Goal: Find contact information: Find contact information

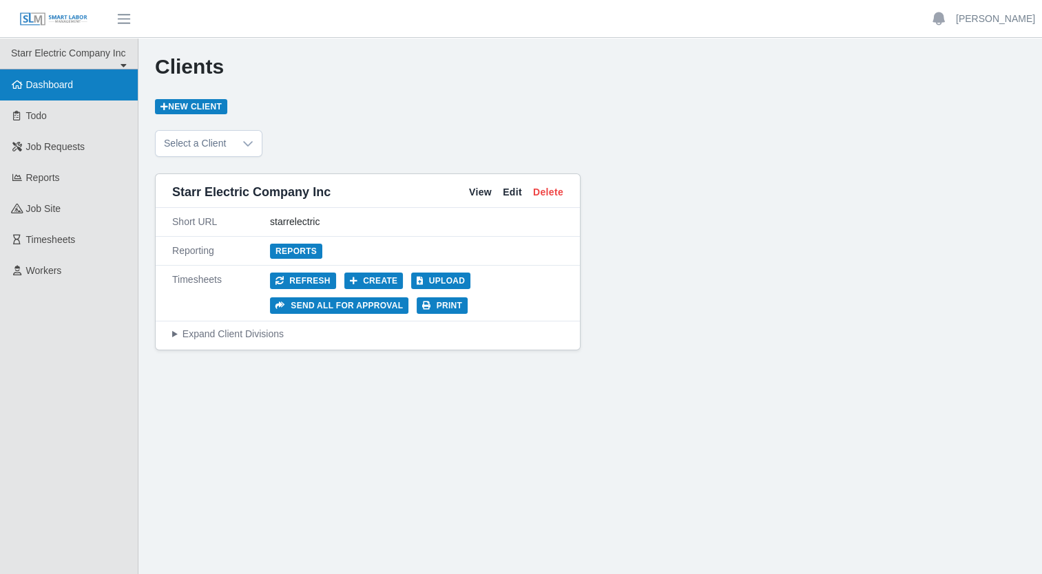
click at [34, 95] on link "Dashboard" at bounding box center [69, 85] width 138 height 31
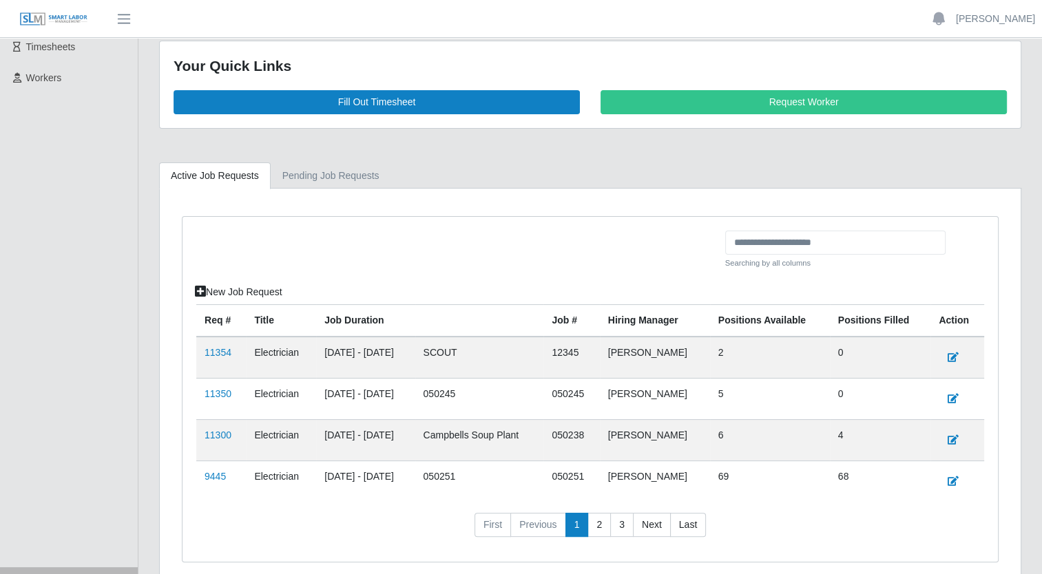
scroll to position [250, 0]
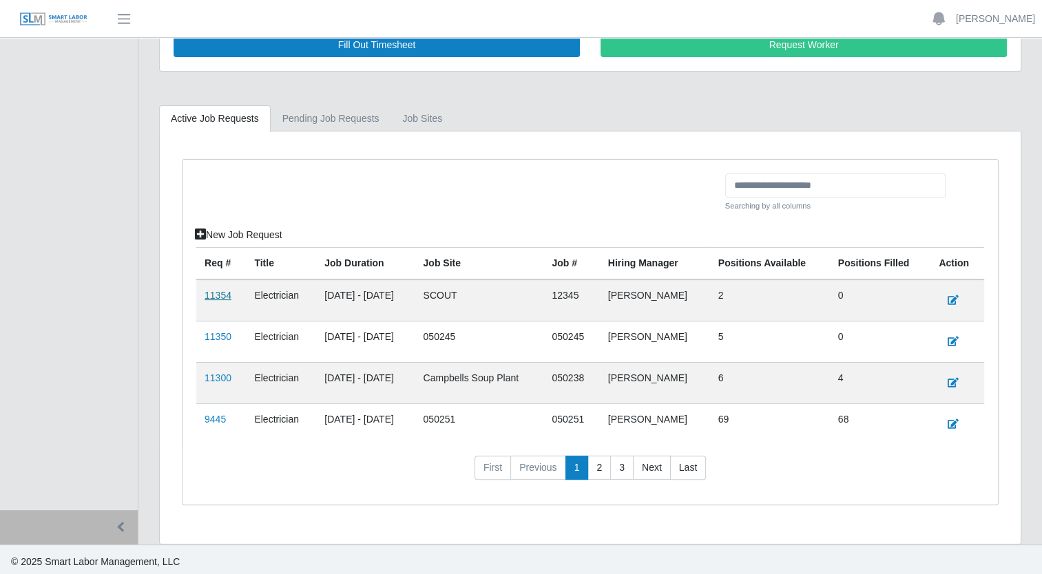
click at [216, 293] on link "11354" at bounding box center [218, 295] width 27 height 11
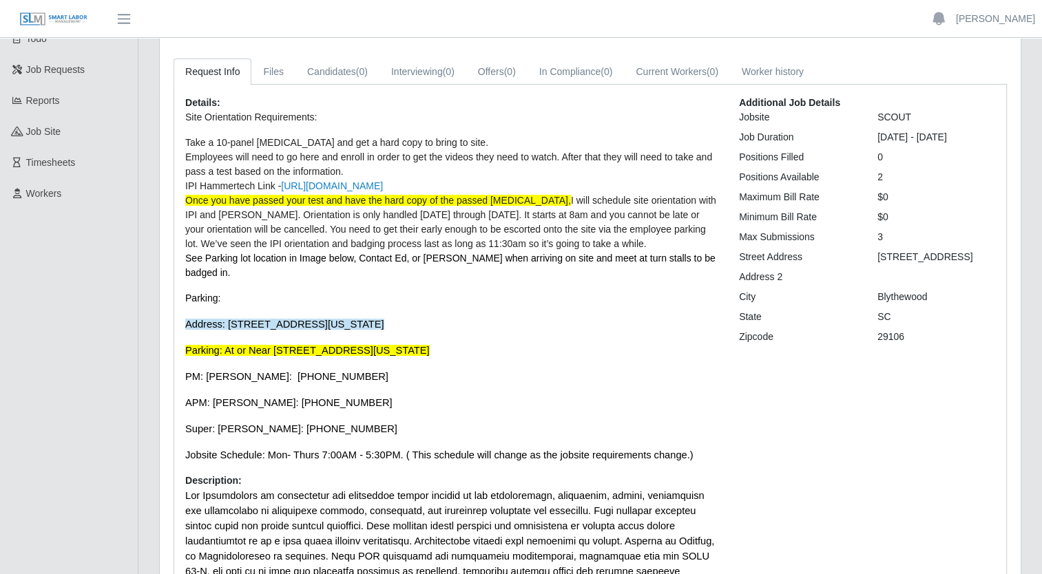
scroll to position [112, 0]
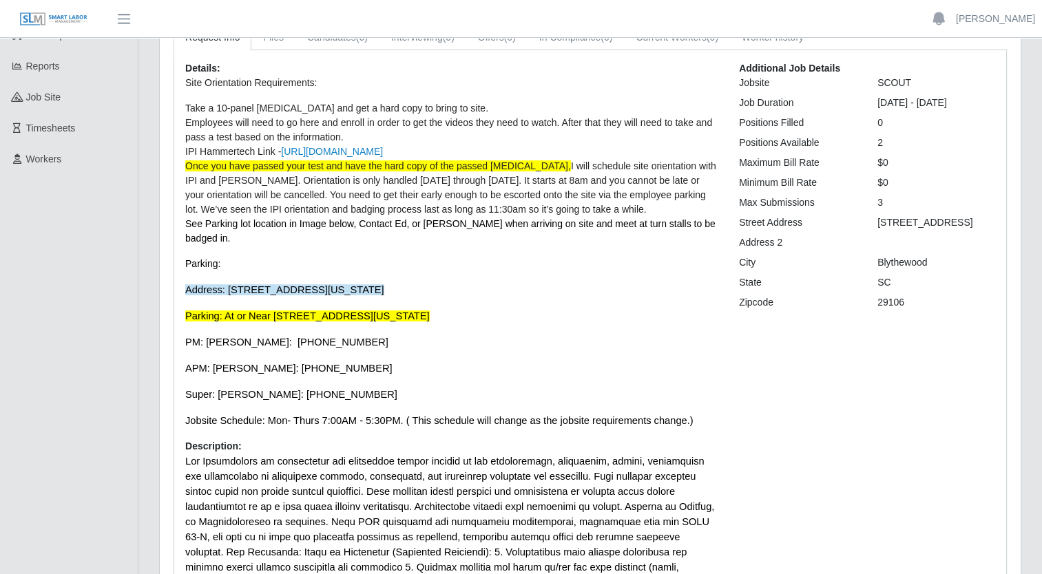
click at [356, 361] on p "APM: Jonathan Schuler: 803-683-6030" at bounding box center [451, 368] width 533 height 15
click at [316, 363] on span "APM: Jonathan Schuler: 803-683-6030" at bounding box center [288, 368] width 207 height 11
drag, startPoint x: 315, startPoint y: 346, endPoint x: 266, endPoint y: 355, distance: 50.3
click at [266, 363] on span "APM: Jonathan Schuler: 803-683-6030" at bounding box center [288, 368] width 207 height 11
click at [361, 361] on p "APM: Jonathan Schuler: 803-683-6030" at bounding box center [451, 368] width 533 height 15
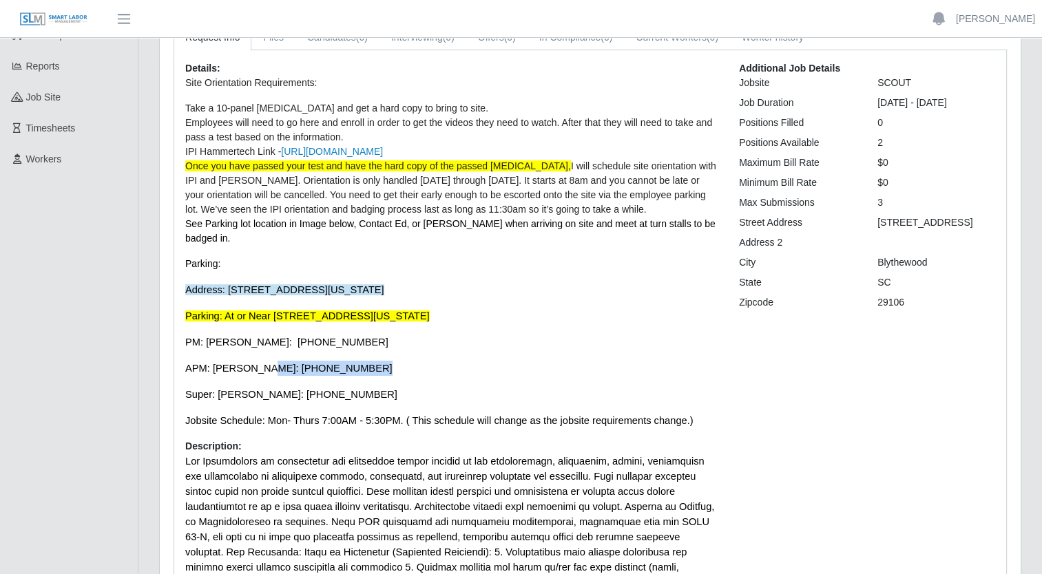
drag, startPoint x: 342, startPoint y: 351, endPoint x: 258, endPoint y: 351, distance: 84.0
click at [258, 363] on span "APM: Jonathan Schuler: 803-683-6030" at bounding box center [288, 368] width 207 height 11
drag, startPoint x: 258, startPoint y: 351, endPoint x: 396, endPoint y: 355, distance: 137.8
click at [396, 361] on p "APM: Jonathan Schuler: 803-683-6030" at bounding box center [451, 368] width 533 height 15
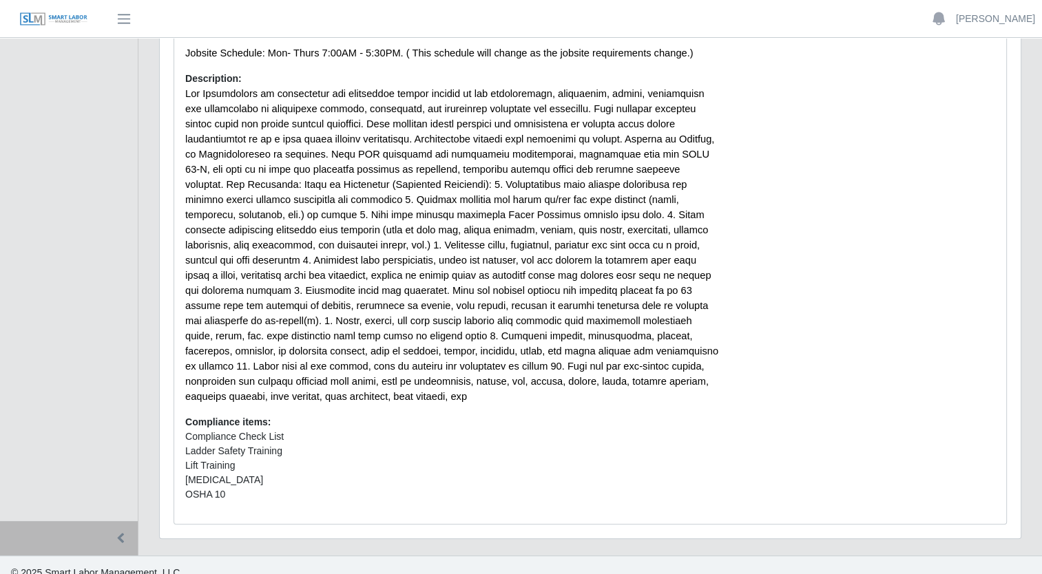
scroll to position [0, 0]
